Goal: Use online tool/utility: Utilize a website feature to perform a specific function

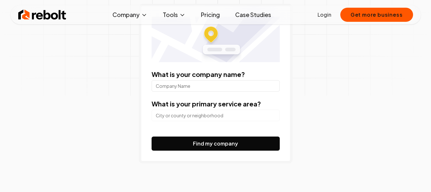
click at [192, 88] on input "What is your company name?" at bounding box center [216, 86] width 128 height 12
type input "Subway"
click at [201, 115] on input "search" at bounding box center [216, 116] width 128 height 12
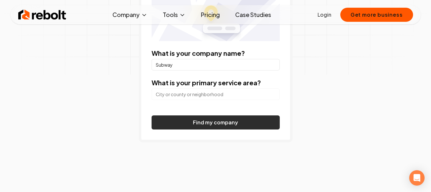
scroll to position [128, 0]
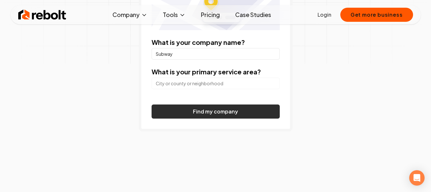
click at [212, 113] on button "Find my company" at bounding box center [216, 111] width 128 height 14
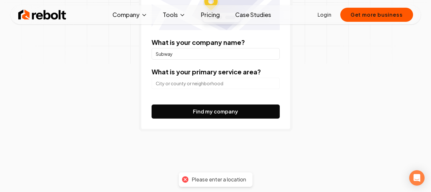
click at [225, 77] on div at bounding box center [216, 82] width 128 height 13
click at [226, 85] on input "search" at bounding box center [216, 84] width 128 height 12
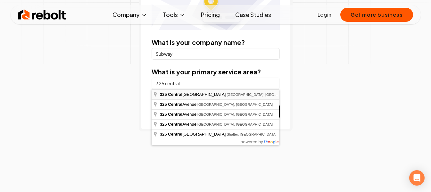
type input "[STREET_ADDRESS]"
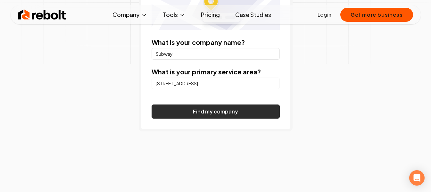
click at [235, 112] on button "Find my company" at bounding box center [216, 111] width 128 height 14
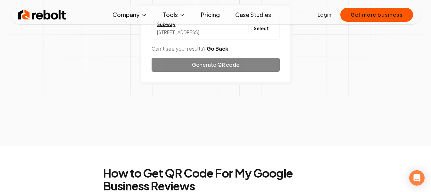
scroll to position [32, 0]
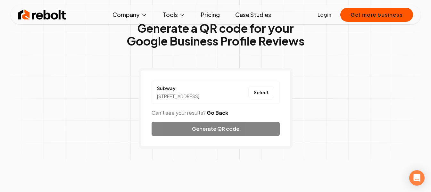
click at [225, 145] on div "Subway [STREET_ADDRESS] Select Can't see your results? Go Back Generate QR code" at bounding box center [216, 108] width 154 height 81
click at [225, 142] on div "Subway [STREET_ADDRESS] Select Can't see your results? Go Back Generate QR code" at bounding box center [216, 108] width 154 height 81
click at [259, 103] on li "Subway [STREET_ADDRESS] Select" at bounding box center [216, 92] width 128 height 23
click at [259, 98] on button "Select" at bounding box center [261, 93] width 26 height 12
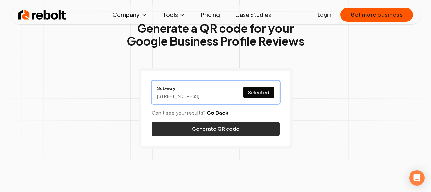
click at [256, 136] on button "Generate QR code" at bounding box center [216, 129] width 128 height 14
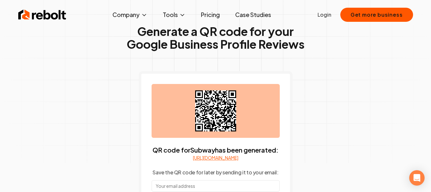
scroll to position [64, 0]
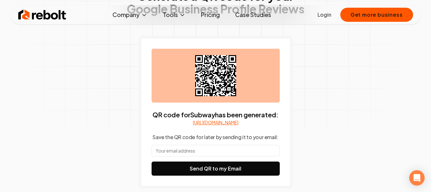
click at [232, 123] on link "[URL][DOMAIN_NAME]" at bounding box center [216, 122] width 46 height 6
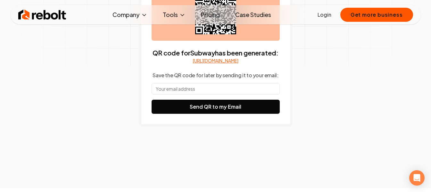
scroll to position [128, 0]
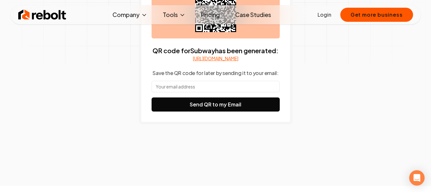
click at [213, 92] on input "text" at bounding box center [216, 87] width 128 height 12
type input "[EMAIL_ADDRESS][DOMAIN_NAME]"
click at [152, 97] on button "Send QR to my Email" at bounding box center [216, 104] width 128 height 14
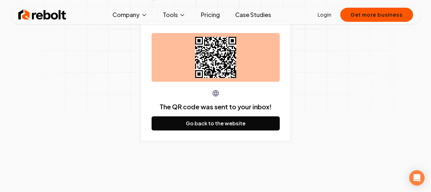
scroll to position [64, 0]
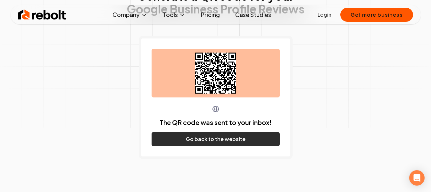
click at [206, 137] on button "Go back to the website" at bounding box center [216, 139] width 128 height 14
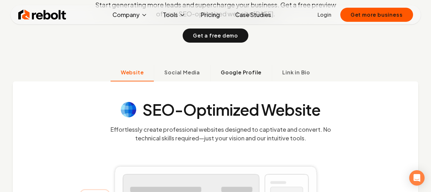
scroll to position [160, 0]
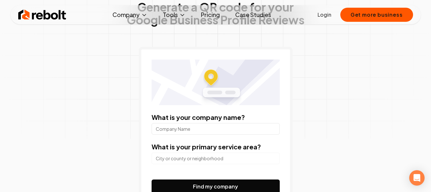
scroll to position [64, 0]
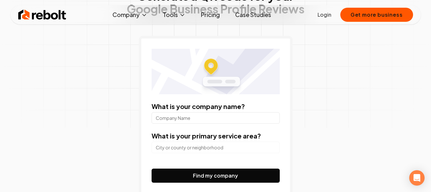
click at [93, 139] on div "Generate a QR code for your Google Business Profile Reviews What is your compan…" at bounding box center [216, 105] width 328 height 303
click at [232, 121] on input "What is your company name?" at bounding box center [216, 118] width 128 height 12
type input "Subway"
click at [269, 147] on input "search" at bounding box center [216, 148] width 128 height 12
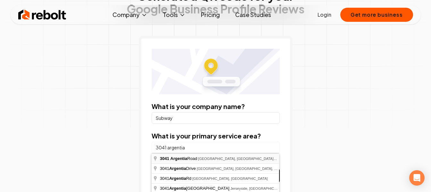
type input "[STREET_ADDRESS]"
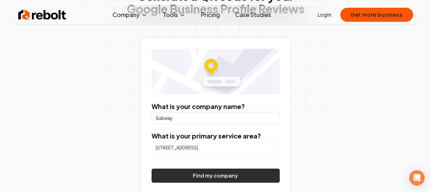
click at [256, 173] on button "Find my company" at bounding box center [216, 176] width 128 height 14
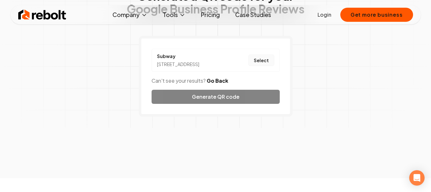
click at [261, 66] on button "Select" at bounding box center [261, 60] width 26 height 12
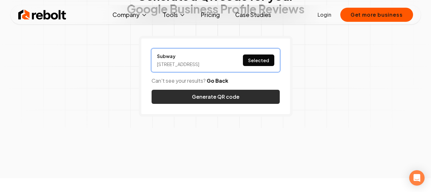
click at [180, 96] on button "Generate QR code" at bounding box center [216, 97] width 128 height 14
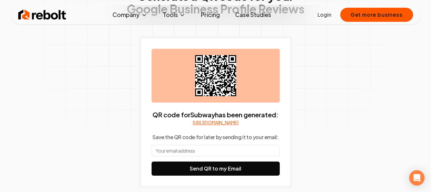
drag, startPoint x: 218, startPoint y: 70, endPoint x: 128, endPoint y: 114, distance: 99.9
click at [128, 114] on div "Generate a QR code for your Google Business Profile Reviews QR code for Subway …" at bounding box center [216, 102] width 328 height 296
click at [184, 156] on input "text" at bounding box center [216, 151] width 128 height 12
type input "[EMAIL_ADDRESS][DOMAIN_NAME]"
click at [152, 162] on button "Send QR to my Email" at bounding box center [216, 169] width 128 height 14
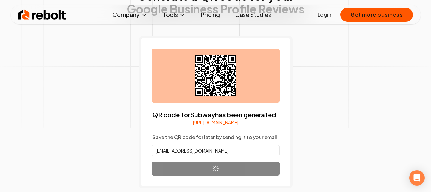
drag, startPoint x: 205, startPoint y: 85, endPoint x: 97, endPoint y: 79, distance: 108.2
click at [97, 79] on div "Generate a QR code for your Google Business Profile Reviews QR code for Subway …" at bounding box center [216, 102] width 328 height 296
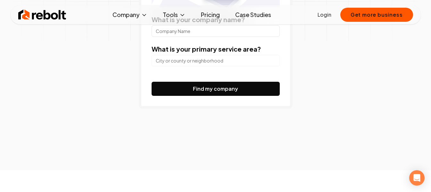
scroll to position [64, 0]
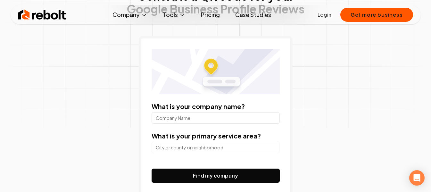
click at [192, 119] on input "What is your company name?" at bounding box center [216, 118] width 128 height 12
type input "Subway"
click at [198, 140] on div at bounding box center [216, 146] width 128 height 13
click at [199, 146] on input "search" at bounding box center [216, 148] width 128 height 12
